Goal: Information Seeking & Learning: Find specific fact

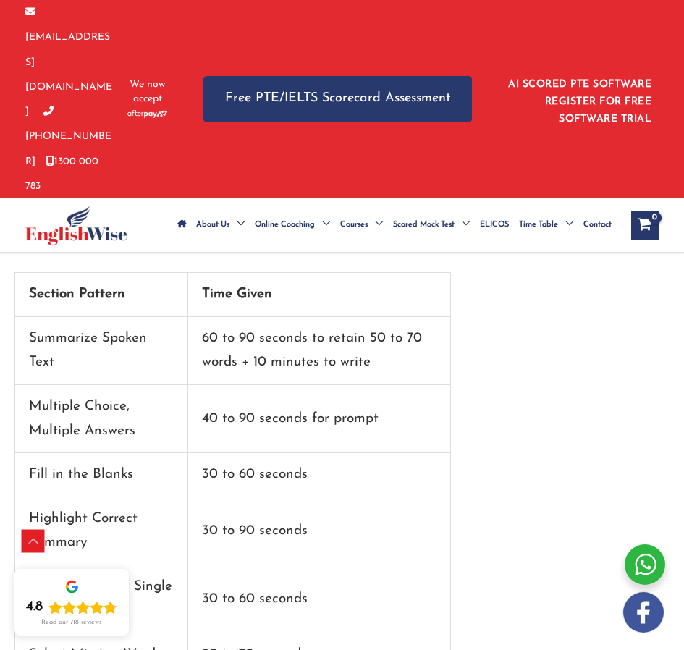
scroll to position [2891, 0]
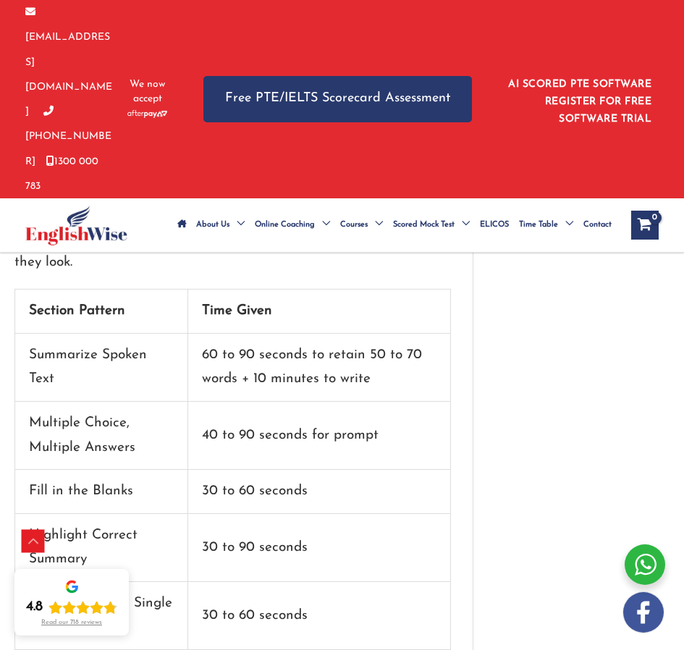
click at [362, 334] on td "60 to 90 seconds to retain 50 to 70 words + 10 minutes to write" at bounding box center [319, 368] width 263 height 68
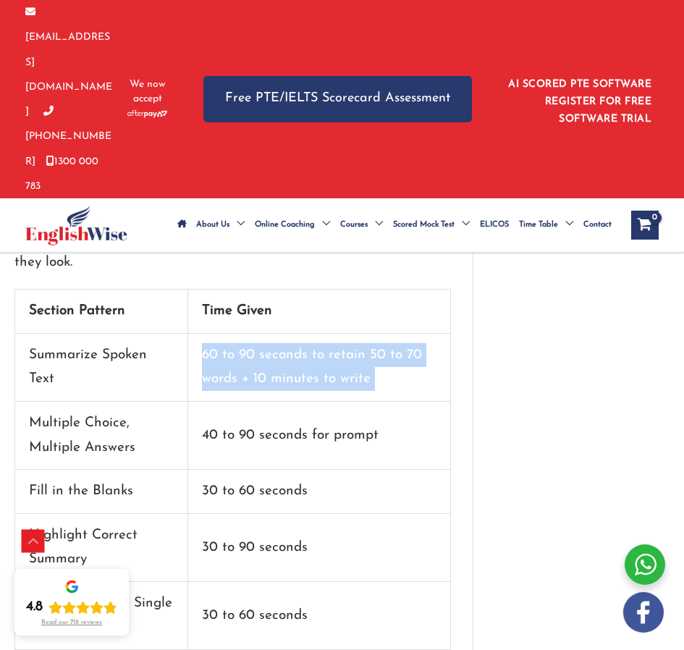
click at [362, 334] on td "60 to 90 seconds to retain 50 to 70 words + 10 minutes to write" at bounding box center [319, 368] width 263 height 68
copy td "60 to 90 seconds to retain 50 to 70 words + 10 minutes to write"
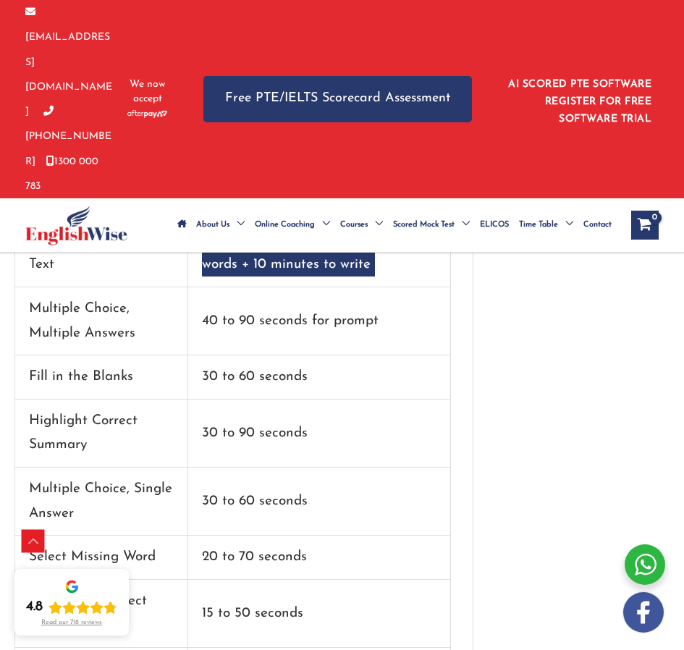
scroll to position [3008, 0]
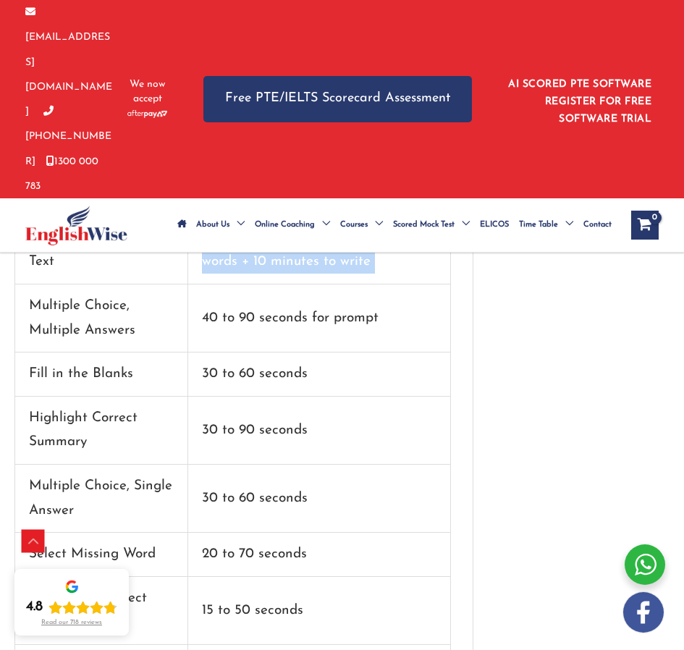
click at [287, 353] on td "30 to 60 seconds" at bounding box center [319, 375] width 263 height 44
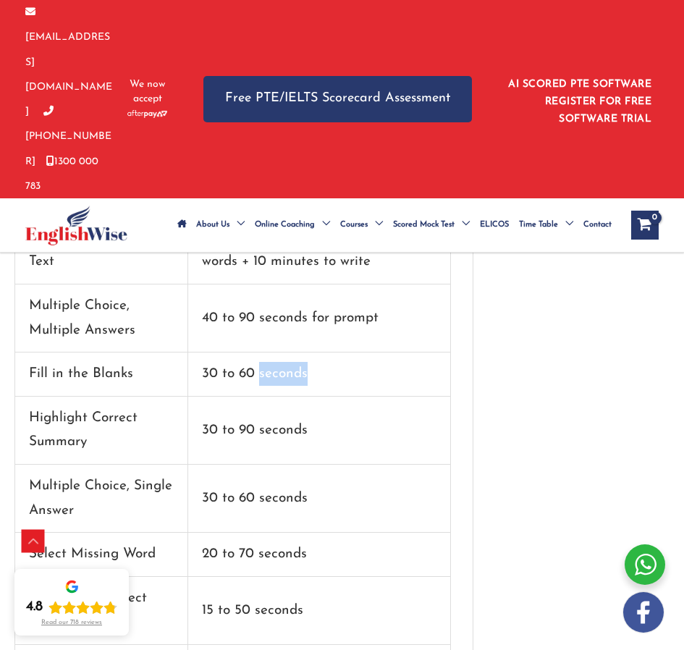
click at [287, 353] on td "30 to 60 seconds" at bounding box center [319, 375] width 263 height 44
copy td "30 to 60 seconds"
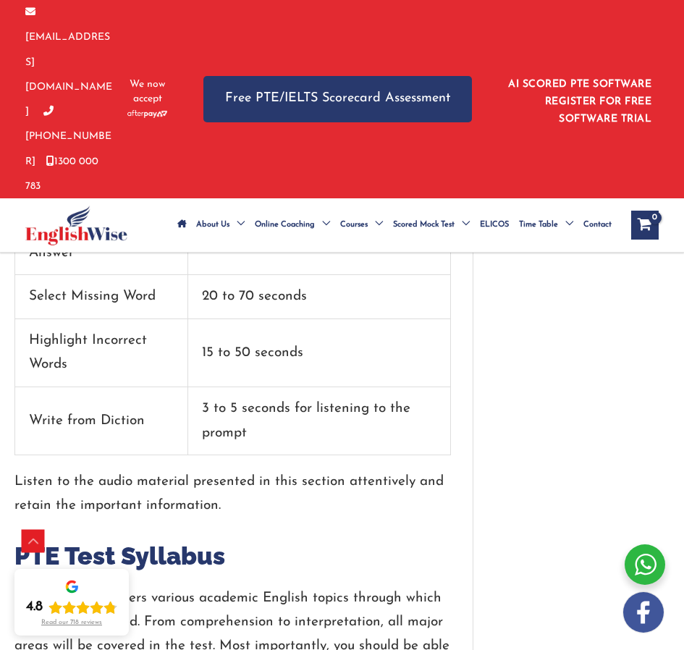
scroll to position [3268, 0]
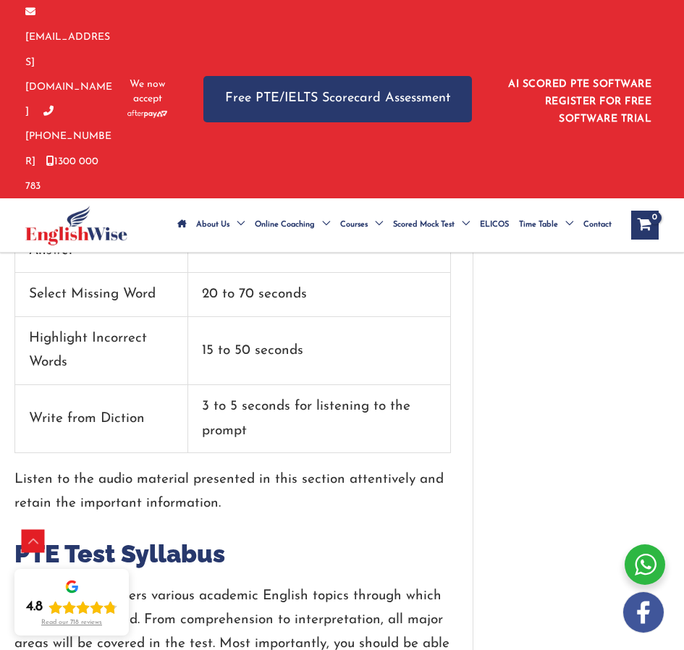
click at [229, 385] on td "3 to 5 seconds for listening to the prompt" at bounding box center [319, 419] width 263 height 68
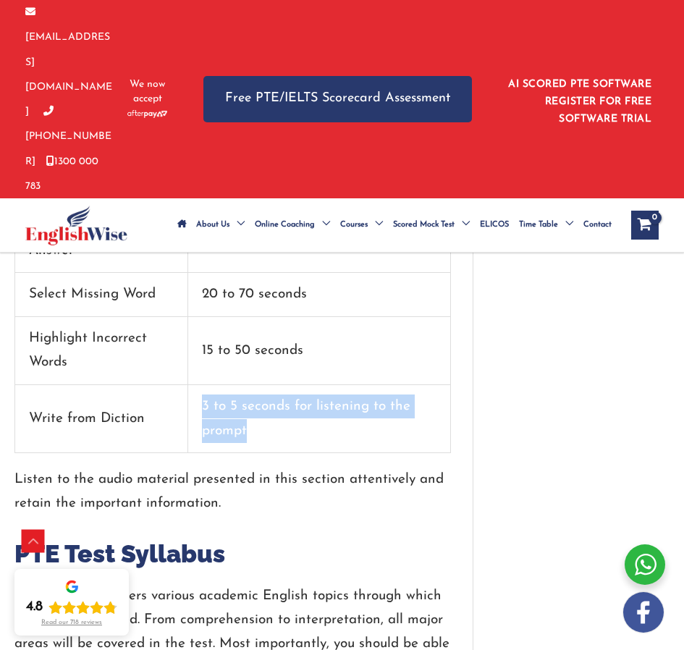
click at [228, 385] on td "3 to 5 seconds for listening to the prompt" at bounding box center [319, 419] width 263 height 68
copy td "3 to 5 seconds for listening to the prompt"
click at [126, 385] on td "Write from Diction" at bounding box center [101, 419] width 173 height 68
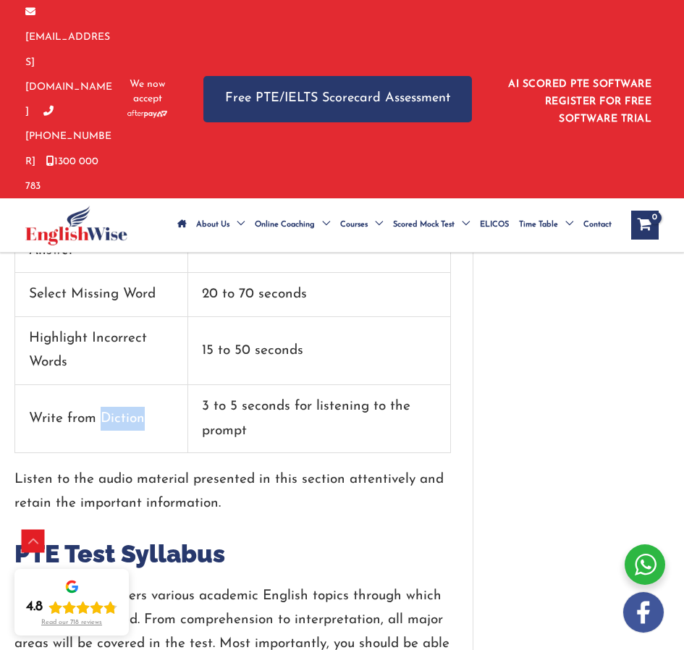
click at [126, 385] on td "Write from Diction" at bounding box center [101, 419] width 173 height 68
click at [127, 385] on td "Write from Diction" at bounding box center [101, 419] width 173 height 68
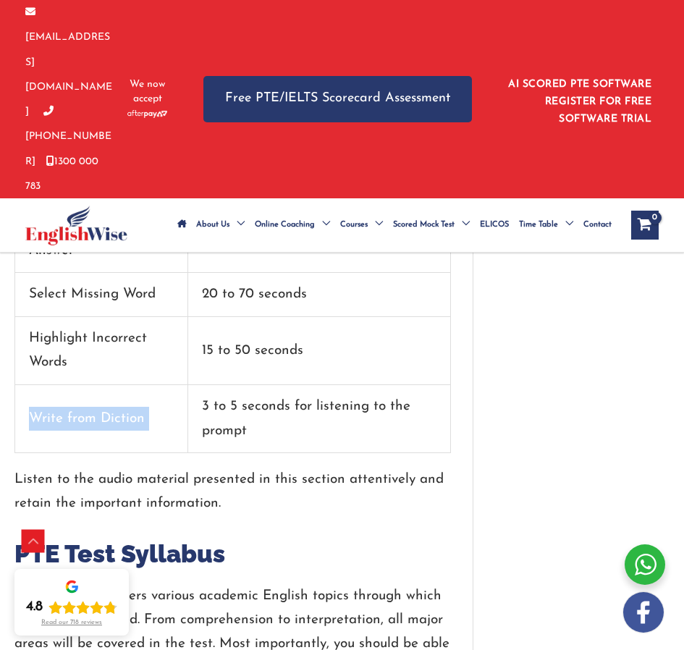
copy td "Write from Diction"
